Goal: Task Accomplishment & Management: Manage account settings

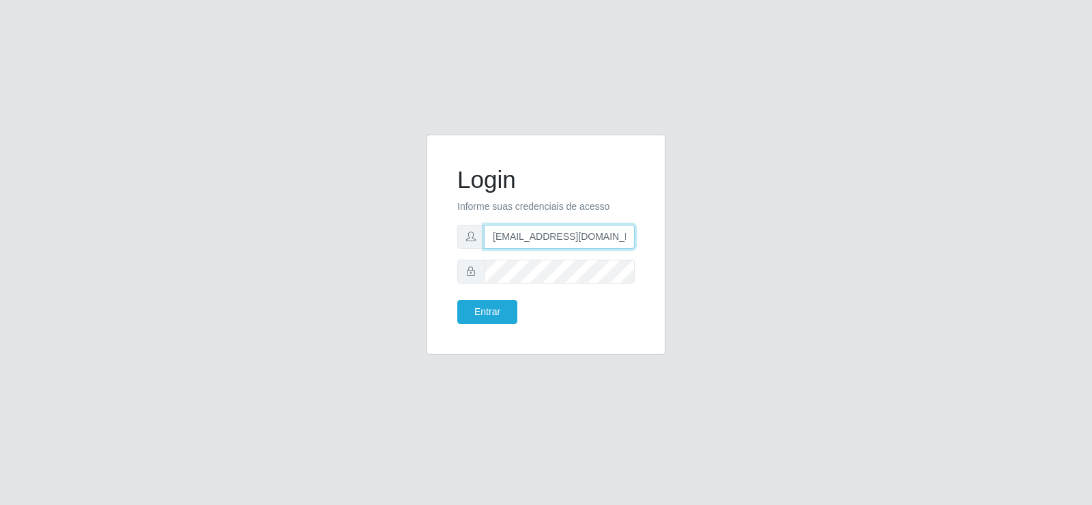
drag, startPoint x: 597, startPoint y: 236, endPoint x: 332, endPoint y: 235, distance: 264.9
click at [332, 235] on div "Login Informe suas credenciais de acesso [EMAIL_ADDRESS][DOMAIN_NAME] Entrar" at bounding box center [546, 252] width 778 height 236
type input "[DOMAIN_NAME]"
drag, startPoint x: 604, startPoint y: 236, endPoint x: 348, endPoint y: 243, distance: 256.1
click at [348, 243] on div "Login Informe suas credenciais de acesso [DOMAIN_NAME] Entrar" at bounding box center [546, 252] width 778 height 236
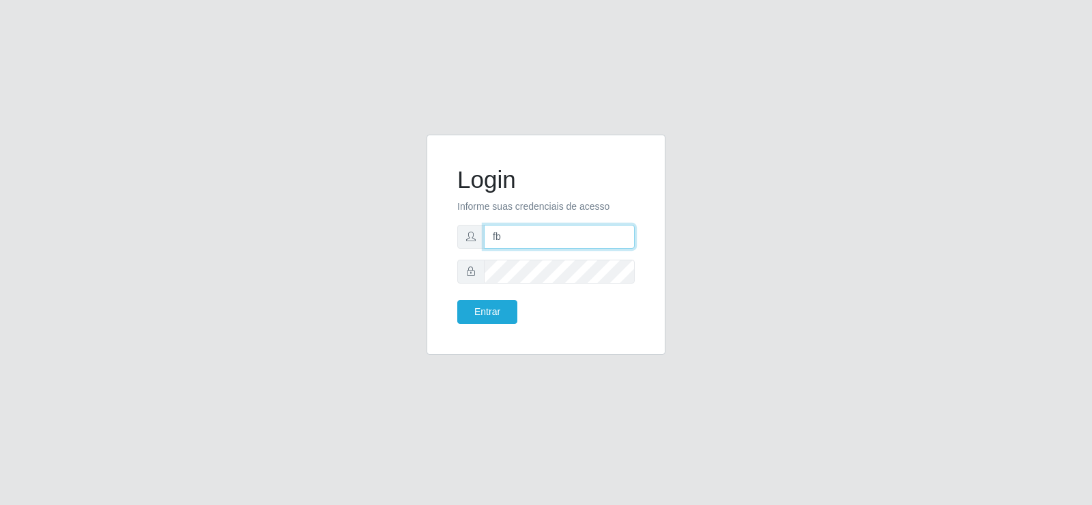
type input "[EMAIL_ADDRESS][DOMAIN_NAME]"
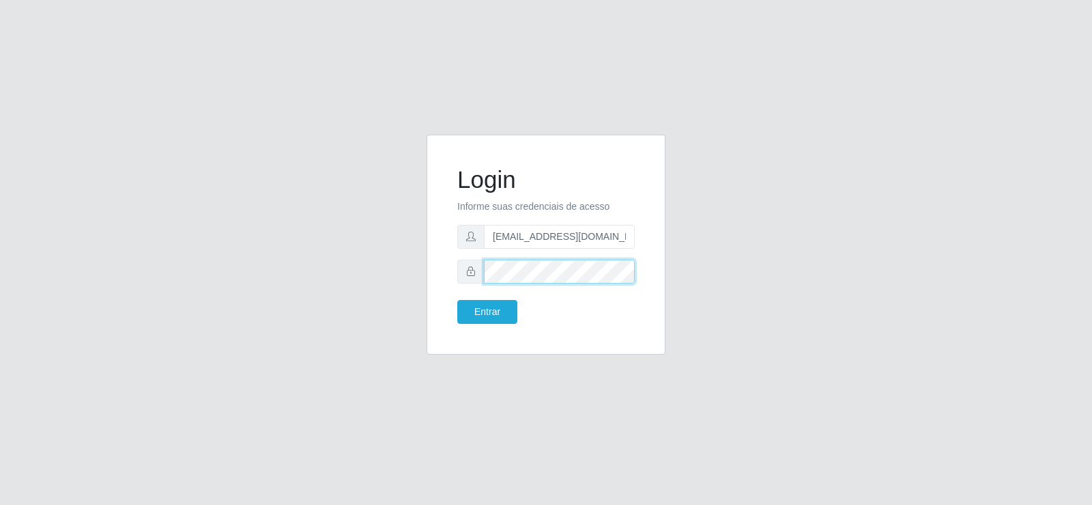
click at [432, 278] on div "Login Informe suas credenciais de acesso [EMAIL_ADDRESS][DOMAIN_NAME] Entrar" at bounding box center [546, 244] width 239 height 220
click at [472, 309] on button "Entrar" at bounding box center [487, 312] width 60 height 24
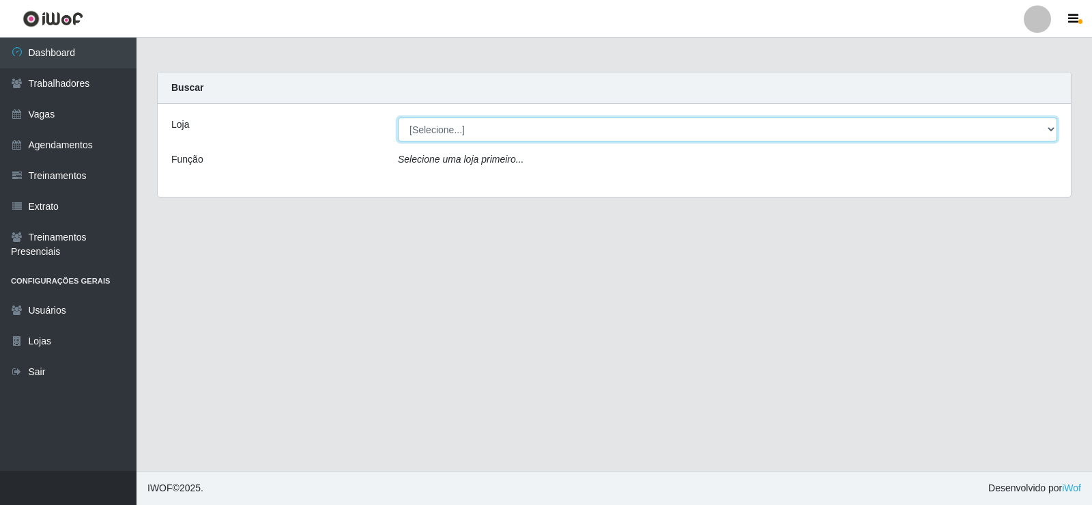
click at [427, 131] on select "[Selecione...] Supermercado Tadeu - [GEOGRAPHIC_DATA]" at bounding box center [727, 129] width 659 height 24
click at [398, 117] on select "[Selecione...] Supermercado Tadeu - [GEOGRAPHIC_DATA]" at bounding box center [727, 129] width 659 height 24
click at [434, 124] on select "[Selecione...] Supermercado Tadeu - [GEOGRAPHIC_DATA]" at bounding box center [727, 129] width 659 height 24
select select "195"
click at [398, 117] on select "[Selecione...] Supermercado Tadeu - [GEOGRAPHIC_DATA]" at bounding box center [727, 129] width 659 height 24
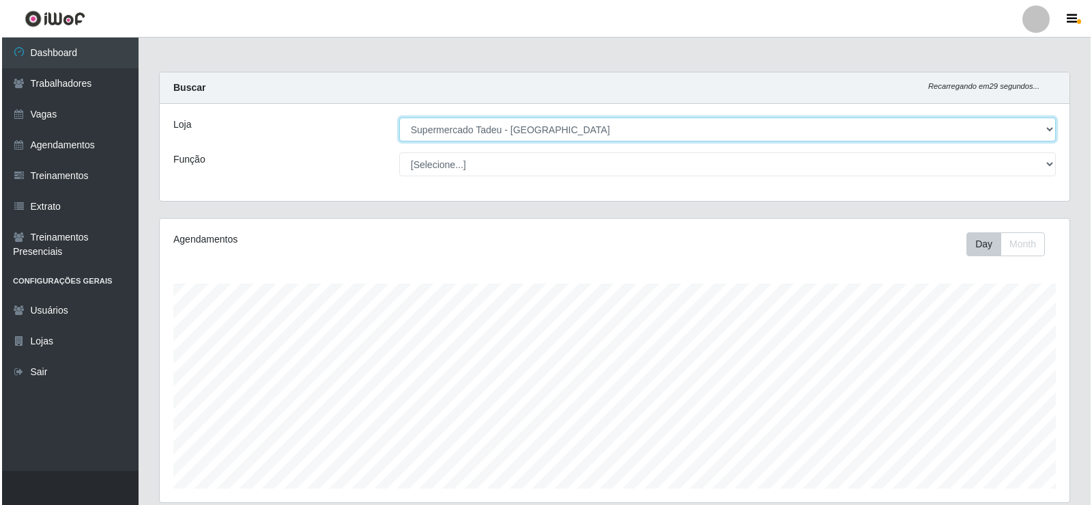
scroll to position [341, 0]
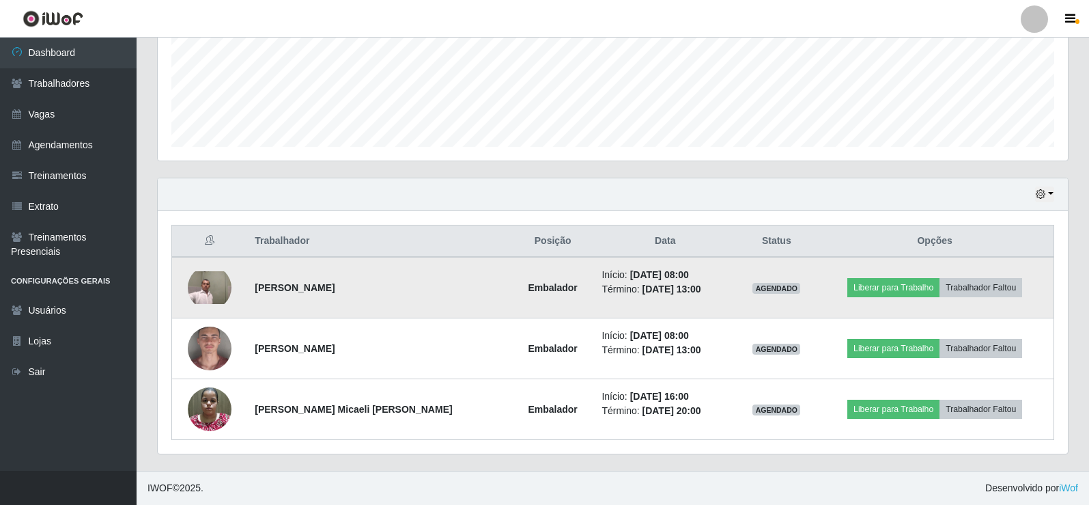
click at [217, 287] on img at bounding box center [210, 287] width 44 height 33
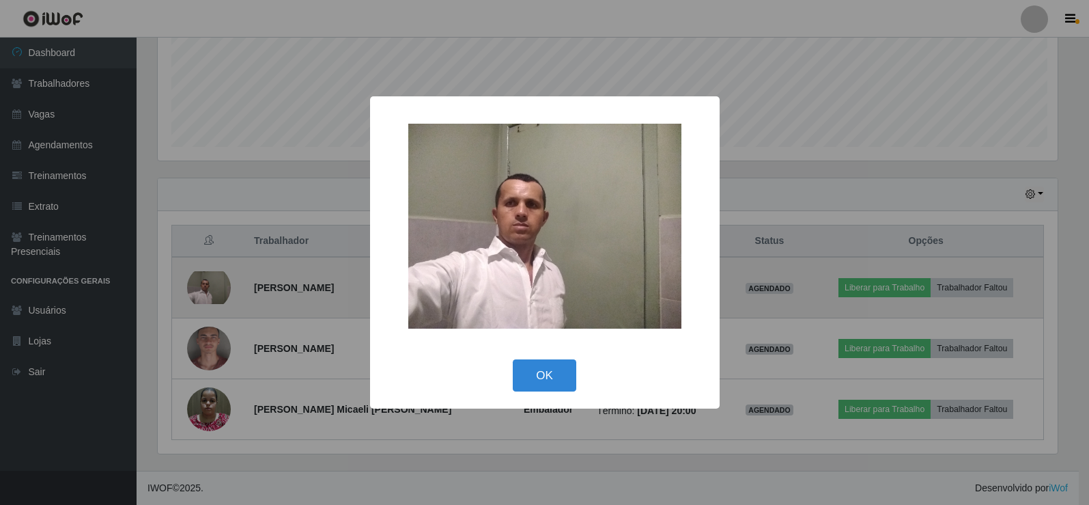
scroll to position [283, 903]
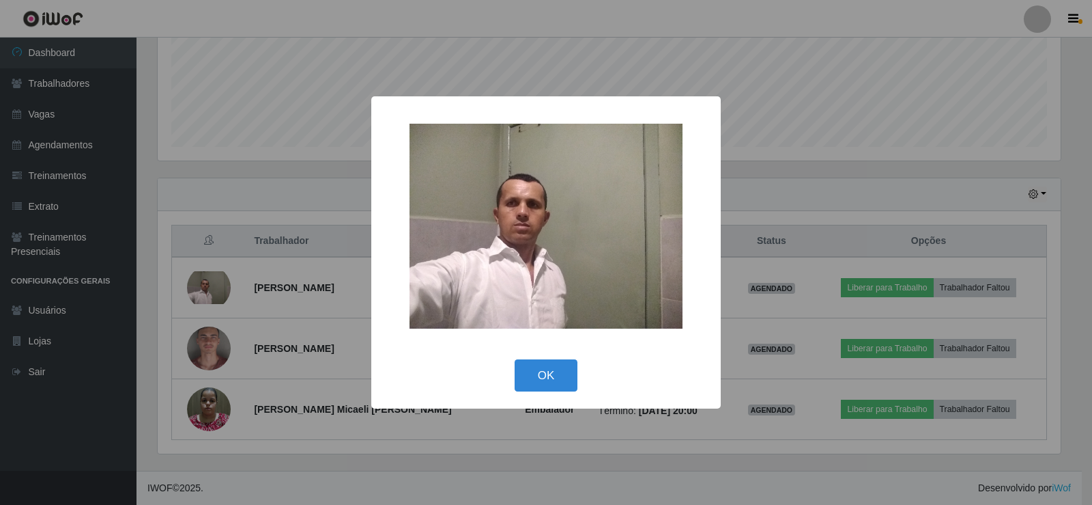
drag, startPoint x: 542, startPoint y: 365, endPoint x: 350, endPoint y: 268, distance: 215.3
click at [525, 350] on div "× OK Cancel" at bounding box center [546, 252] width 350 height 312
drag, startPoint x: 537, startPoint y: 380, endPoint x: 471, endPoint y: 345, distance: 74.8
click at [530, 373] on button "OK" at bounding box center [546, 375] width 63 height 32
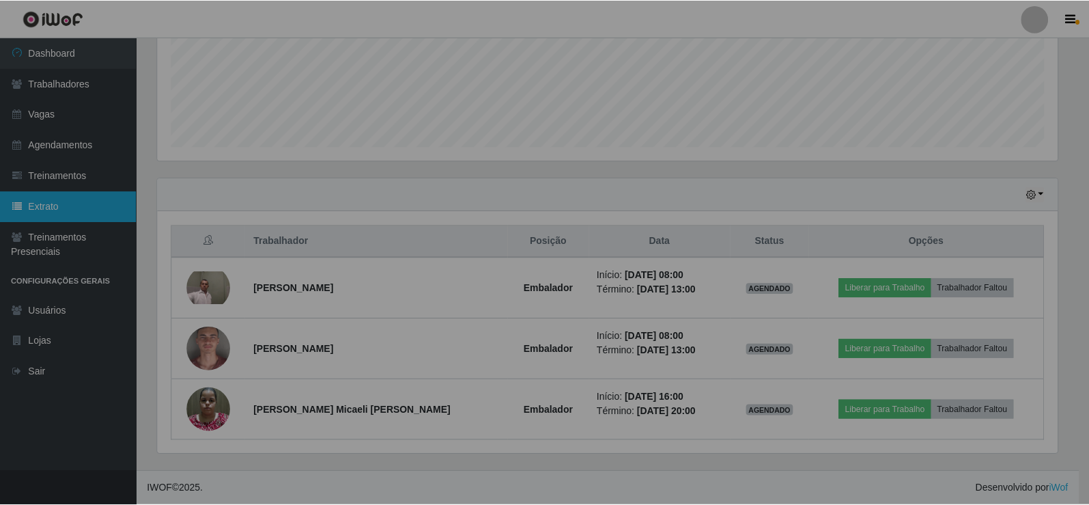
scroll to position [283, 910]
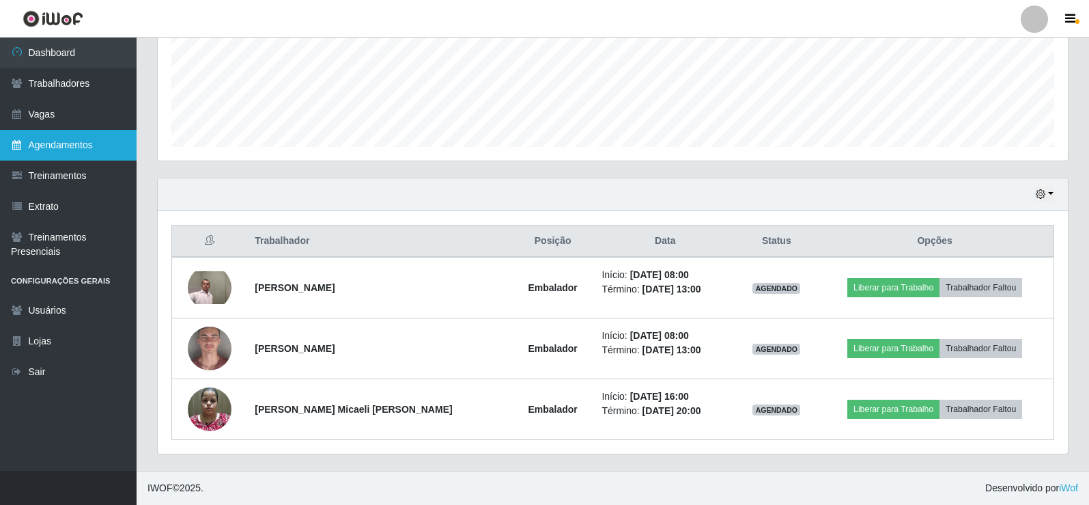
click at [36, 148] on link "Agendamentos" at bounding box center [68, 145] width 137 height 31
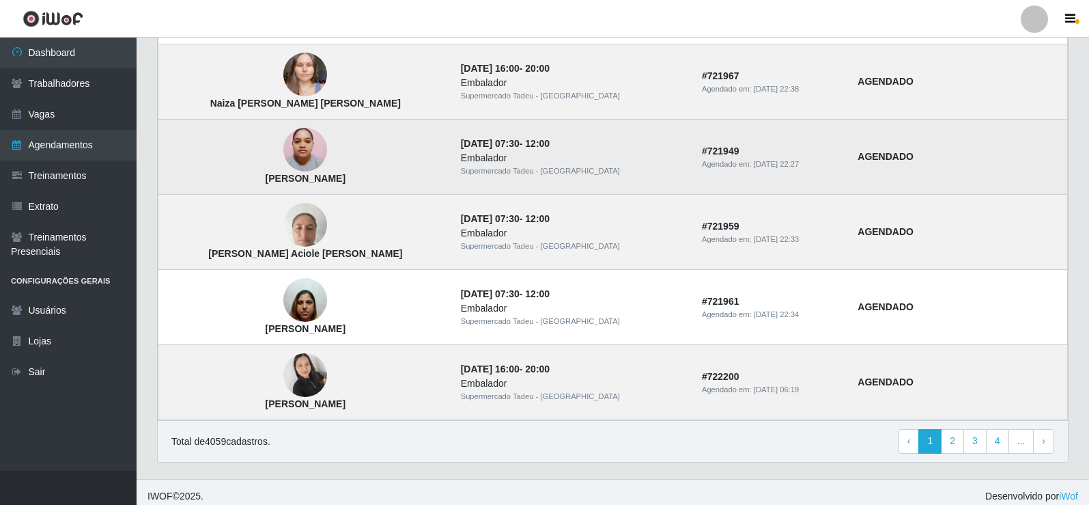
scroll to position [921, 0]
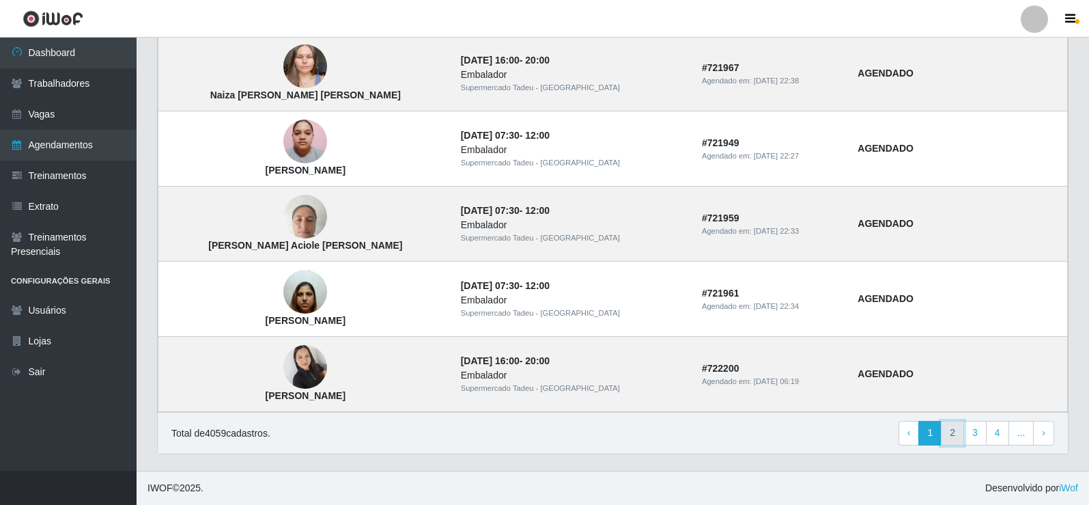
click at [954, 431] on link "2" at bounding box center [952, 433] width 23 height 25
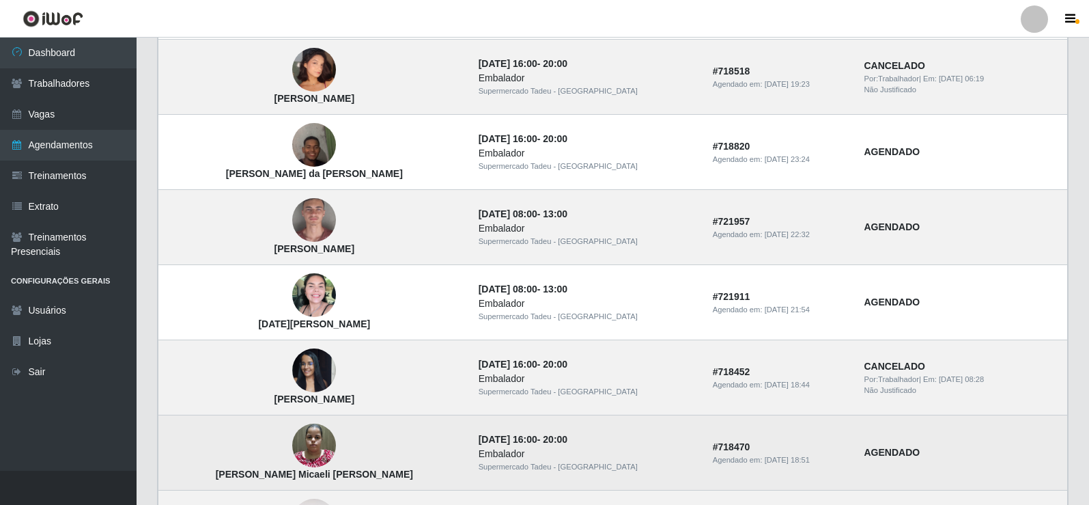
scroll to position [614, 0]
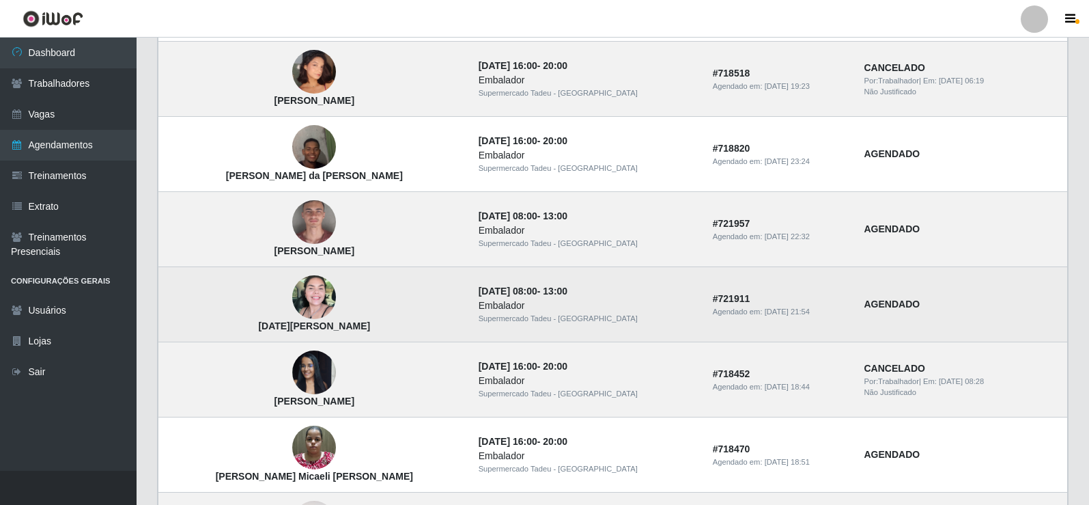
click at [292, 308] on img at bounding box center [314, 297] width 44 height 44
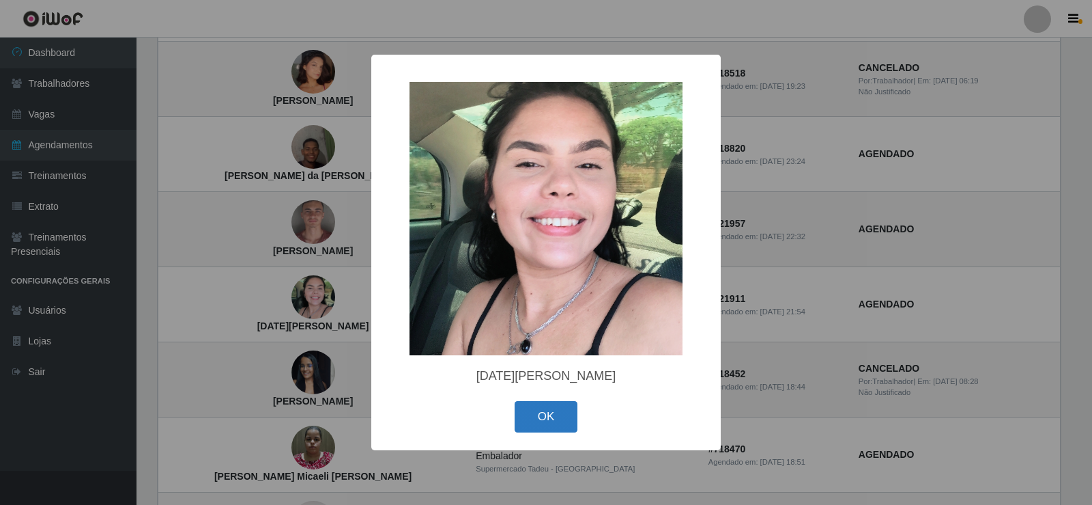
click at [551, 418] on button "OK" at bounding box center [546, 417] width 63 height 32
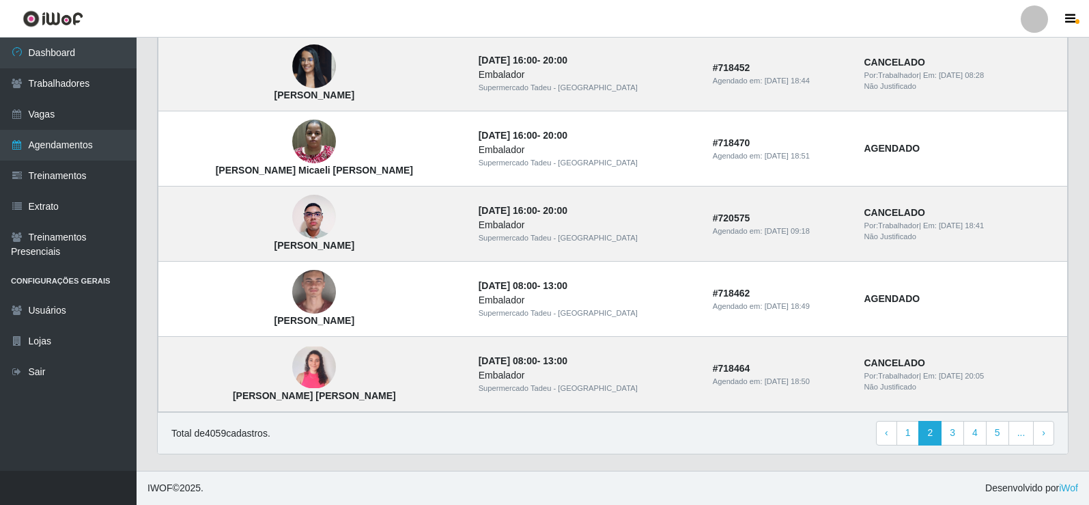
scroll to position [921, 0]
click at [911, 432] on link "1" at bounding box center [907, 433] width 23 height 25
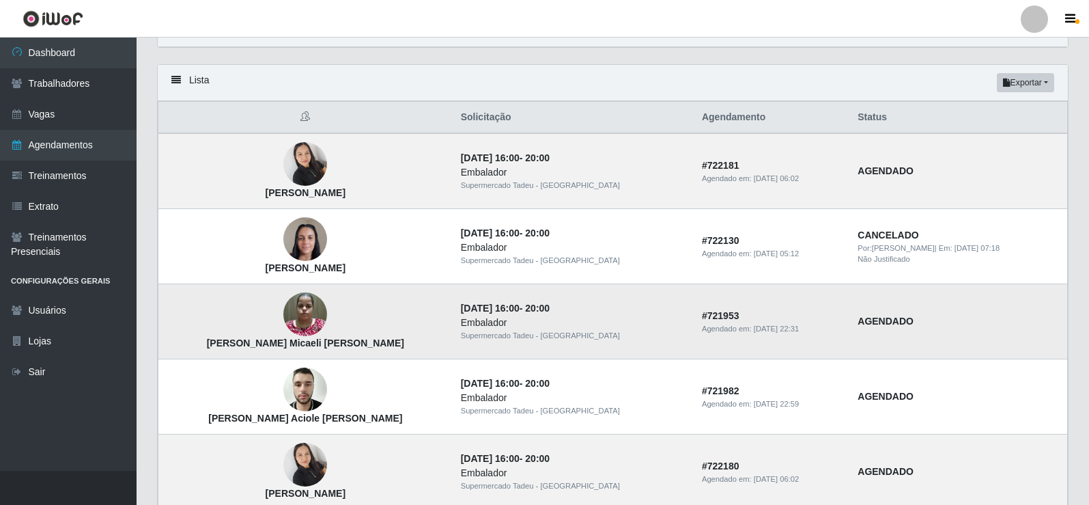
scroll to position [33, 0]
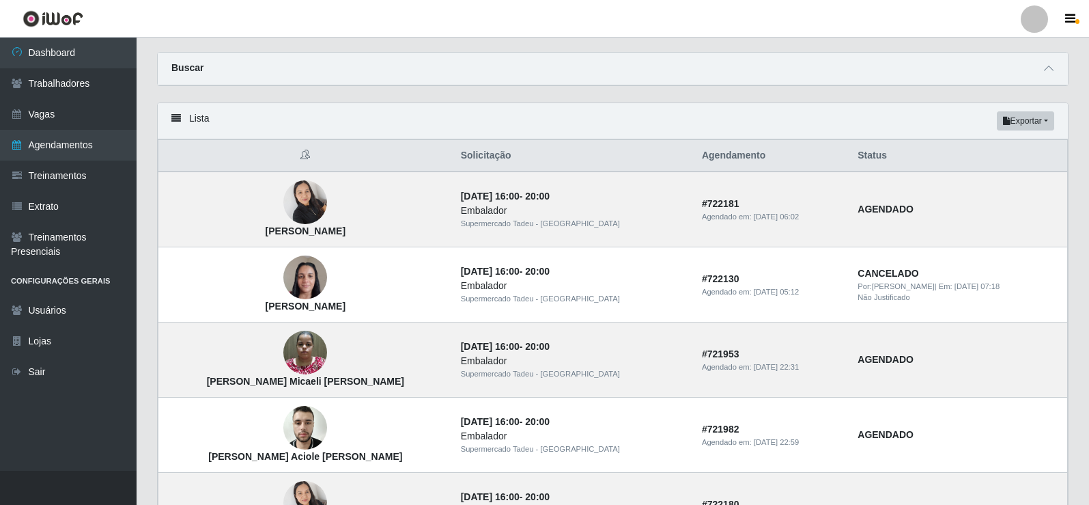
click at [780, 69] on div "Buscar" at bounding box center [613, 69] width 910 height 33
click at [63, 205] on link "Extrato" at bounding box center [68, 206] width 137 height 31
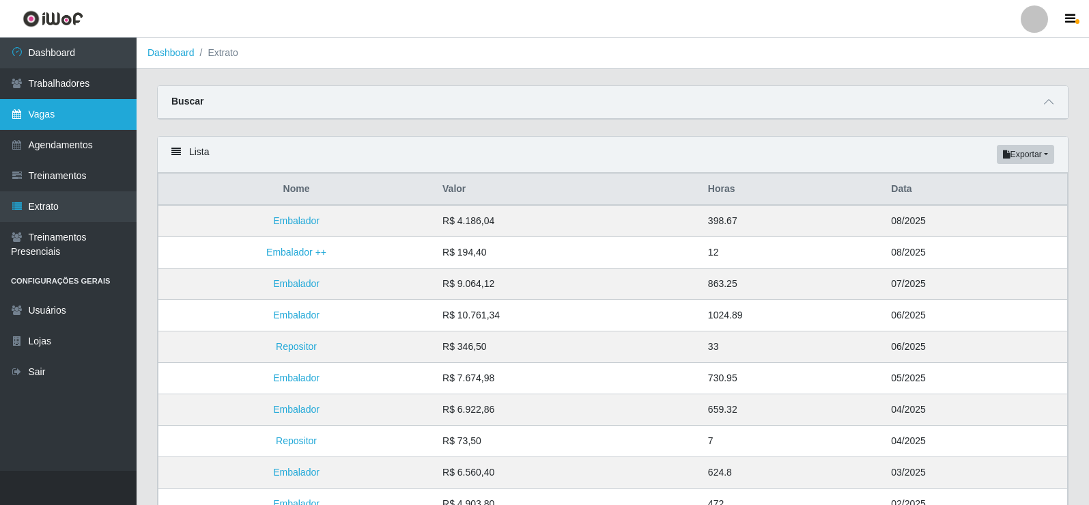
click at [57, 124] on link "Vagas" at bounding box center [68, 114] width 137 height 31
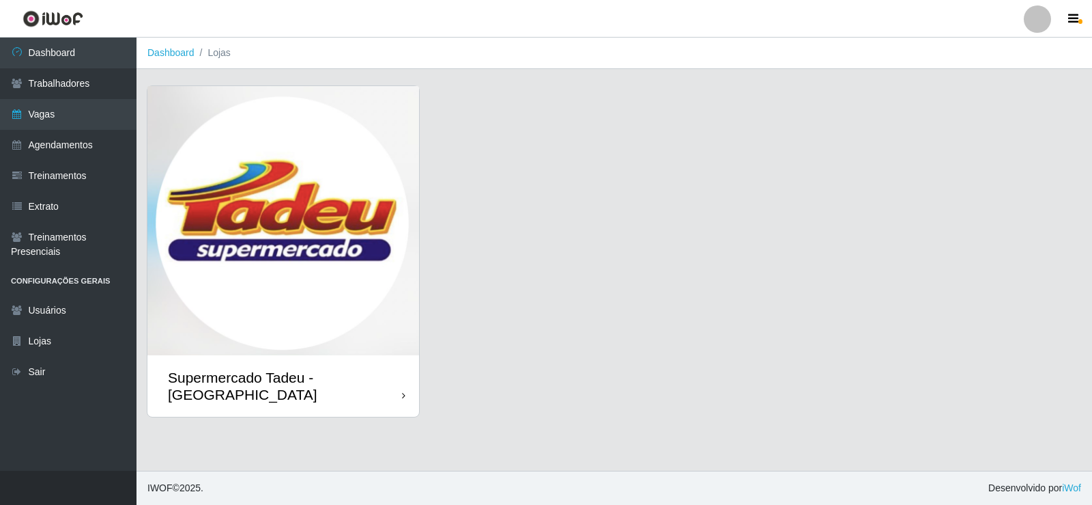
click at [360, 227] on img at bounding box center [283, 220] width 272 height 269
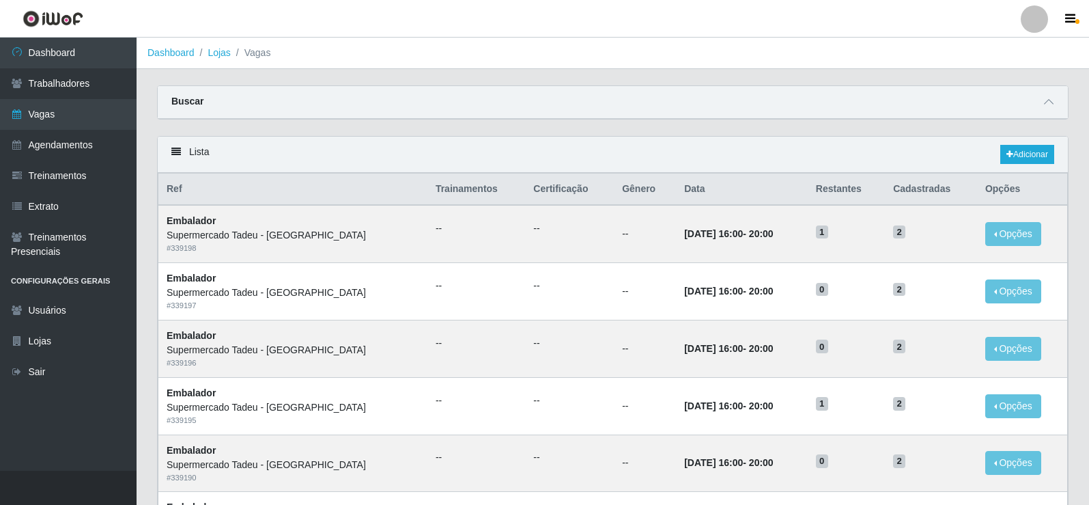
drag, startPoint x: 741, startPoint y: 51, endPoint x: 747, endPoint y: 81, distance: 30.0
click at [741, 51] on ol "Dashboard Lojas Vagas" at bounding box center [613, 53] width 952 height 31
click at [75, 63] on link "Dashboard" at bounding box center [68, 53] width 137 height 31
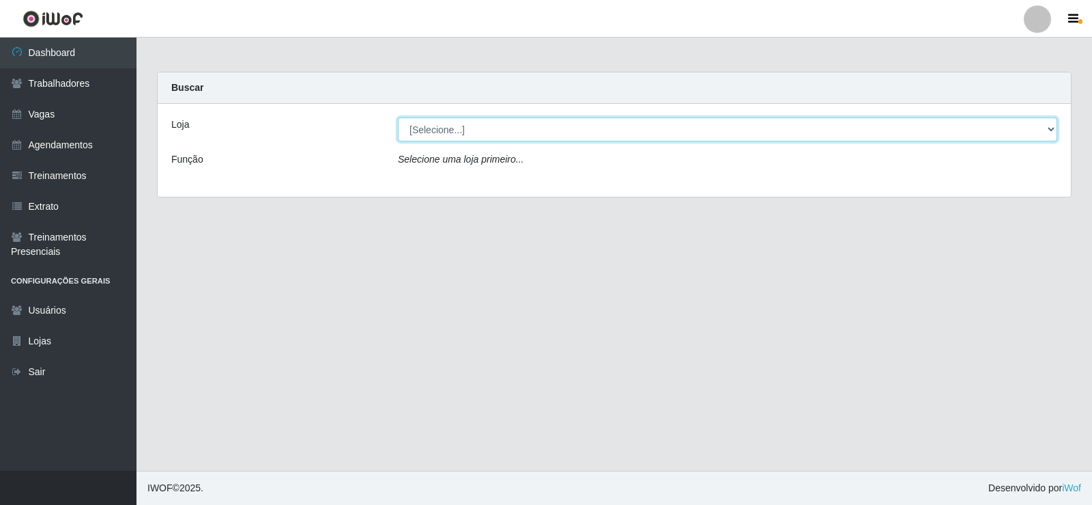
click at [489, 132] on select "[Selecione...] Supermercado Tadeu - [GEOGRAPHIC_DATA]" at bounding box center [727, 129] width 659 height 24
select select "195"
click at [398, 117] on select "[Selecione...] Supermercado Tadeu - [GEOGRAPHIC_DATA]" at bounding box center [727, 129] width 659 height 24
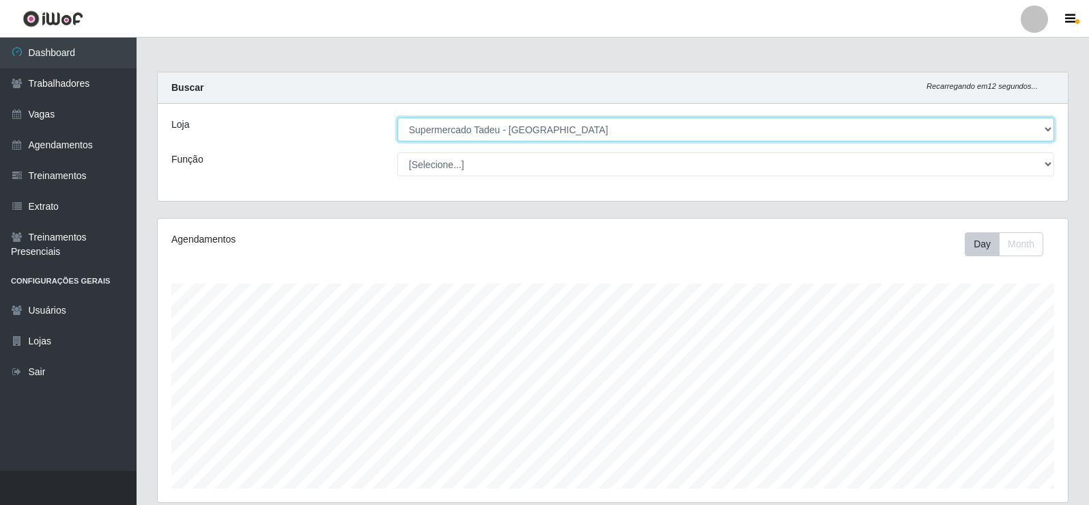
scroll to position [341, 0]
